Goal: Task Accomplishment & Management: Use online tool/utility

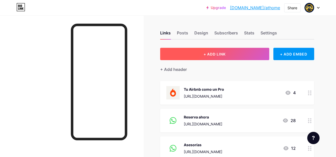
click at [211, 56] on span "+ ADD LINK" at bounding box center [214, 54] width 22 height 4
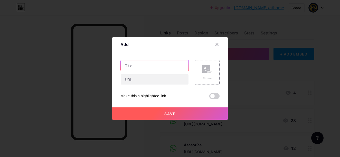
click at [161, 63] on input "text" at bounding box center [155, 65] width 68 height 10
type input "Link de pago"
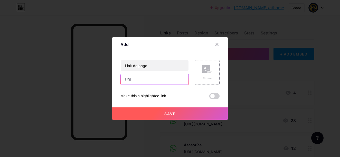
click at [157, 79] on input "text" at bounding box center [155, 79] width 68 height 10
paste input "[URL][DOMAIN_NAME]"
type input "[URL][DOMAIN_NAME]"
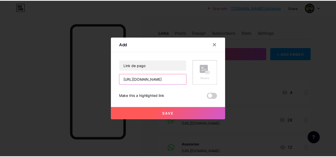
scroll to position [0, 0]
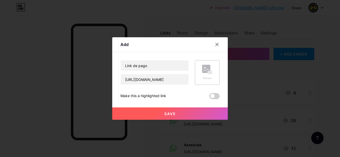
click at [208, 73] on rect at bounding box center [210, 72] width 5 height 3
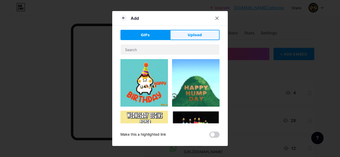
click at [193, 33] on span "Upload" at bounding box center [195, 34] width 14 height 5
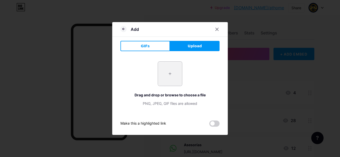
click at [171, 70] on input "file" at bounding box center [170, 74] width 24 height 24
type input "C:\fakepath\images (1).jpg"
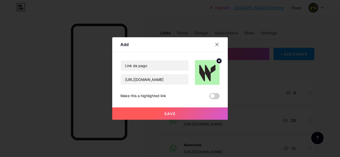
click at [178, 115] on button "Save" at bounding box center [169, 113] width 115 height 12
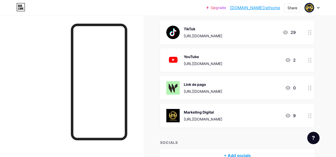
scroll to position [257, 0]
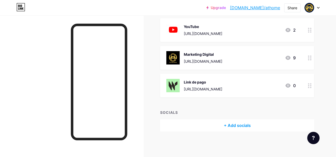
drag, startPoint x: 268, startPoint y: 10, endPoint x: 146, endPoint y: 65, distance: 133.9
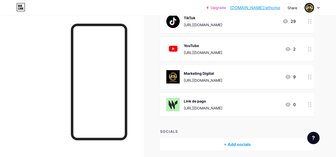
scroll to position [237, 0]
